Goal: Task Accomplishment & Management: Manage account settings

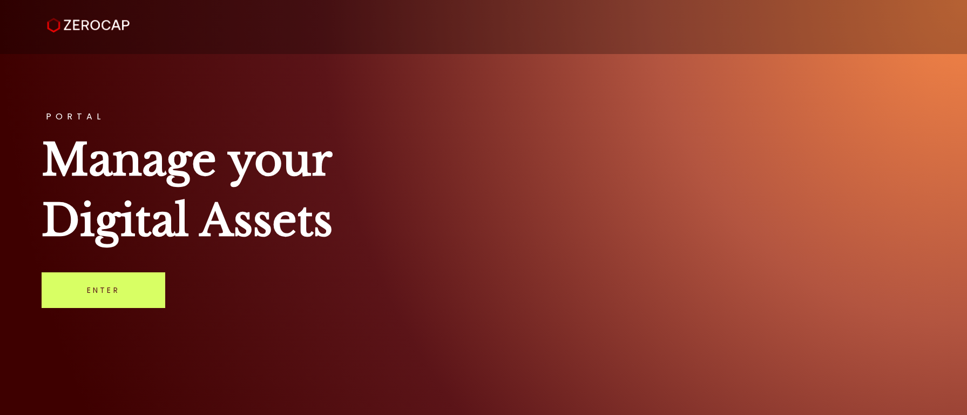
click at [91, 308] on div "PORTAL Manage your Digital Assets Enter" at bounding box center [483, 207] width 967 height 415
click at [98, 298] on link "Enter" at bounding box center [104, 290] width 124 height 36
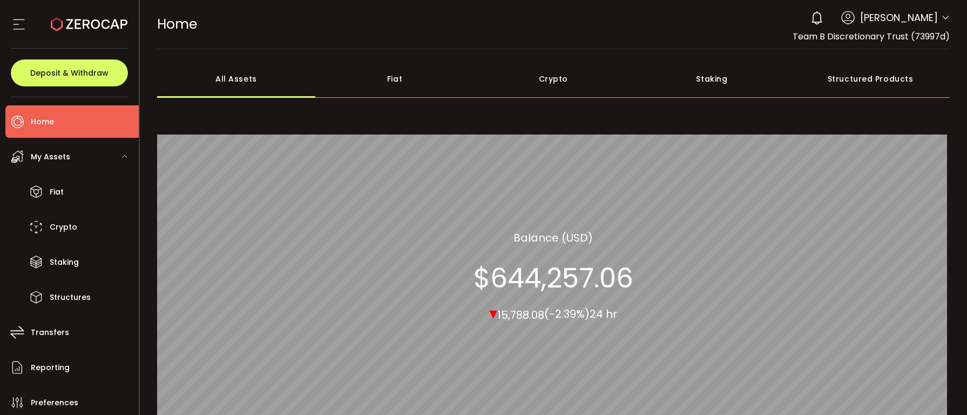
click at [513, 235] on section "Balance (USD)" at bounding box center [552, 237] width 79 height 16
click at [925, 21] on span "Morris Bardas" at bounding box center [899, 17] width 78 height 15
click at [941, 17] on icon at bounding box center [945, 17] width 9 height 9
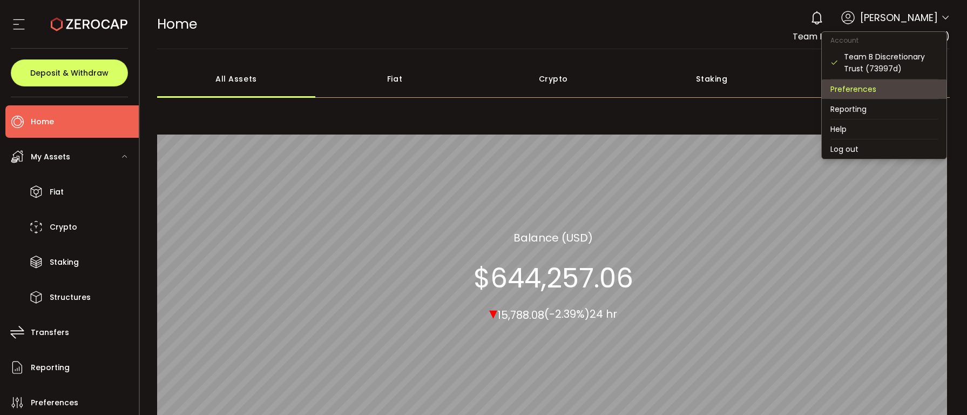
click at [852, 80] on li "Preferences" at bounding box center [884, 88] width 125 height 19
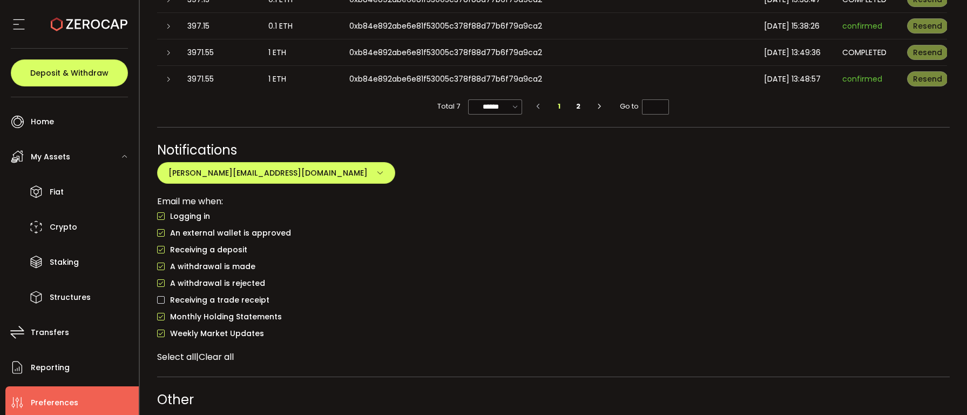
scroll to position [870, 0]
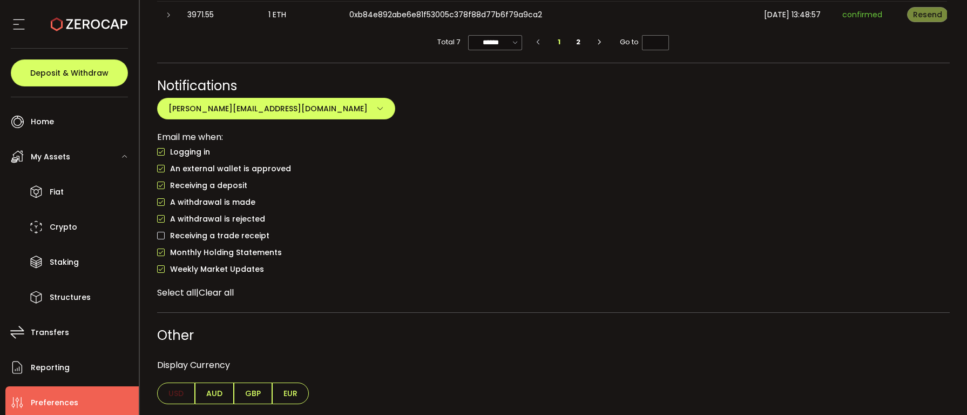
click at [222, 399] on span "AUD" at bounding box center [214, 393] width 39 height 22
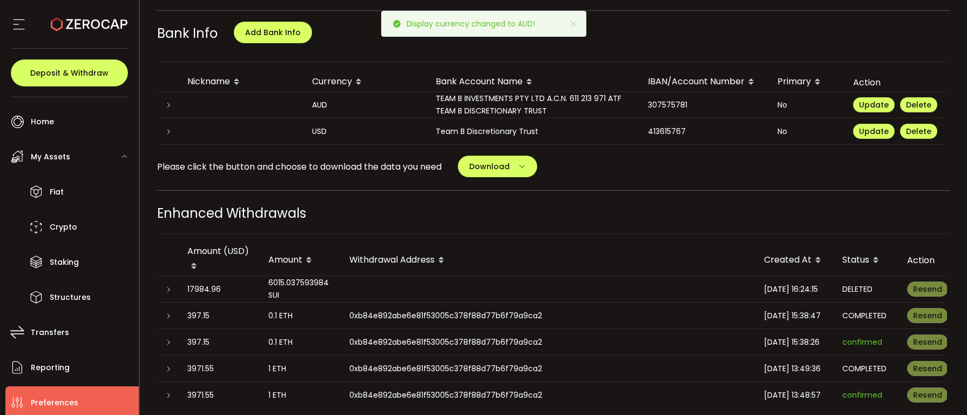
scroll to position [0, 0]
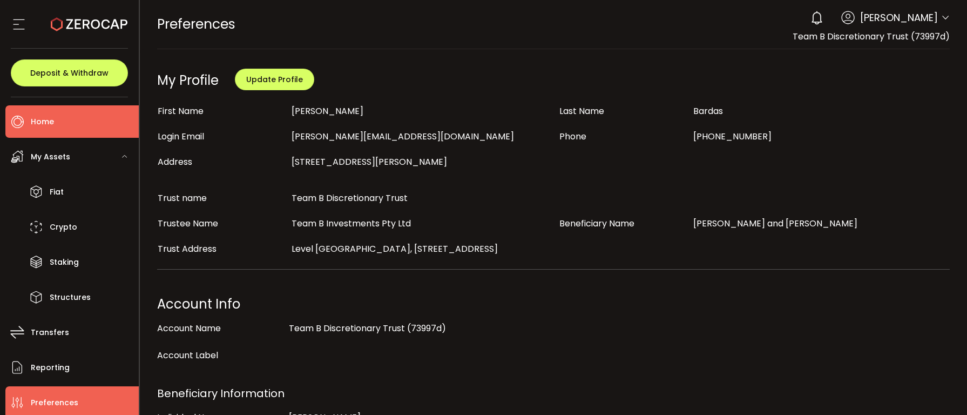
click at [56, 114] on li "Home" at bounding box center [71, 121] width 133 height 32
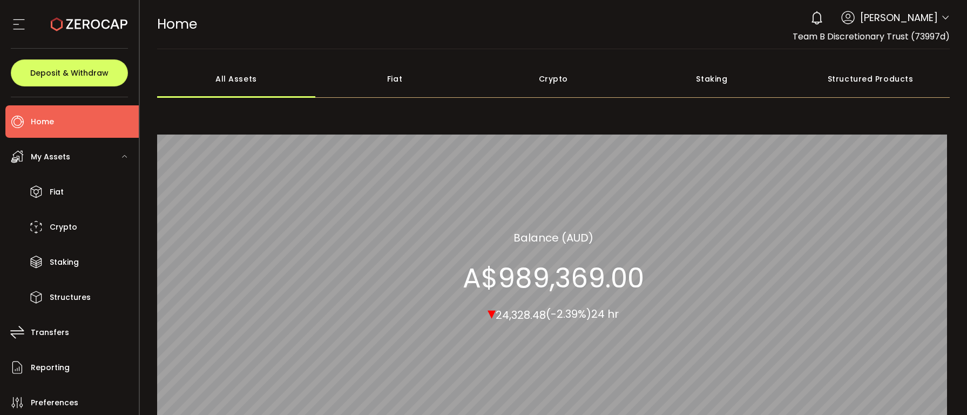
click at [941, 15] on icon at bounding box center [945, 17] width 9 height 9
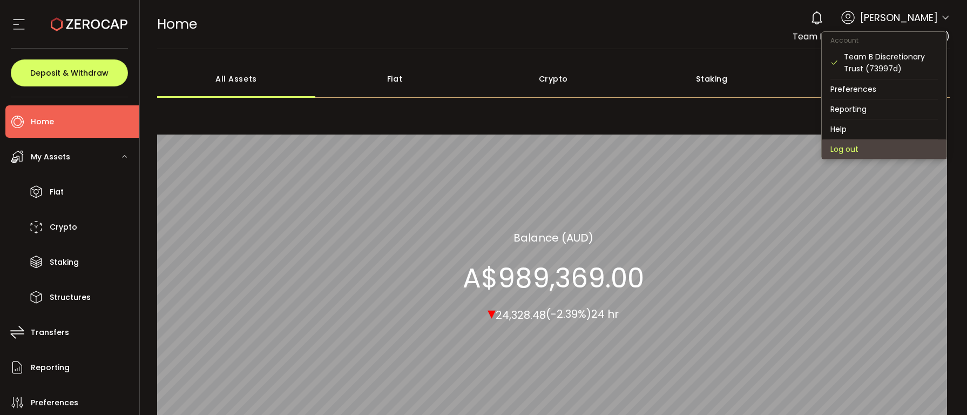
click at [853, 148] on li "Log out" at bounding box center [884, 148] width 125 height 19
